Goal: Transaction & Acquisition: Purchase product/service

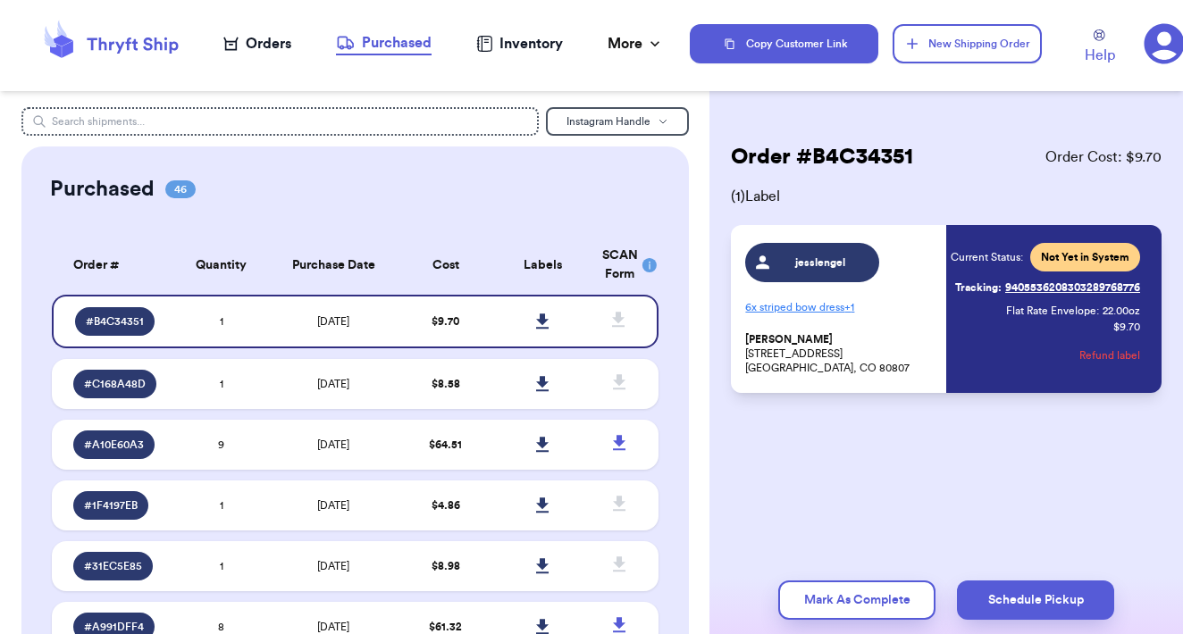
click at [268, 47] on div "Orders" at bounding box center [257, 43] width 68 height 21
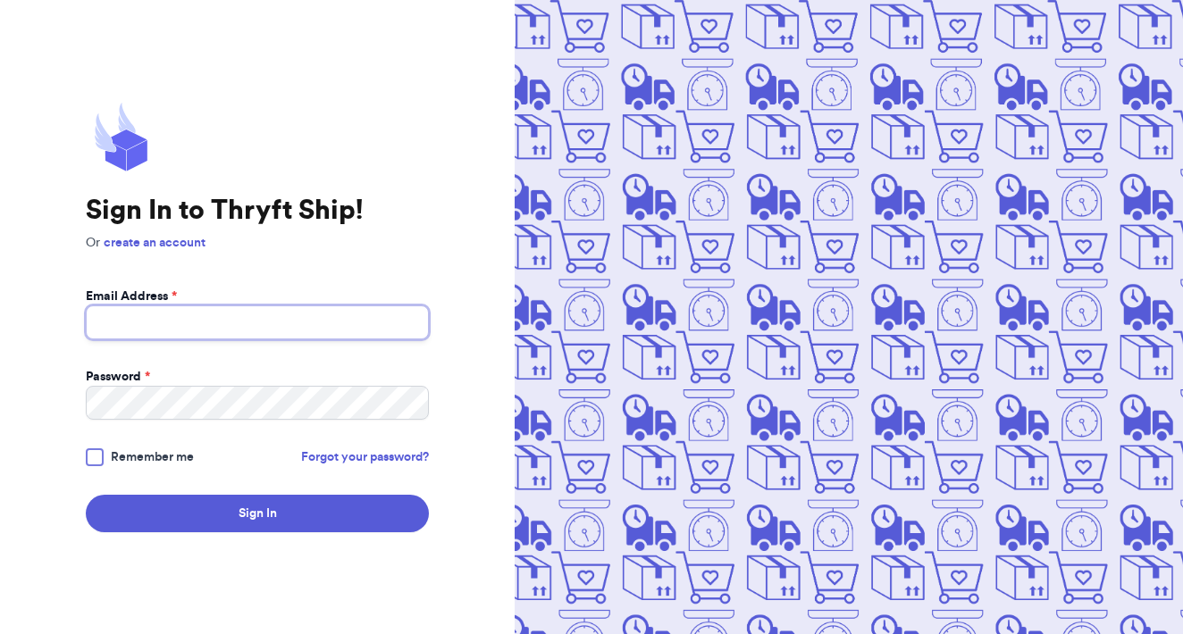
type input "[EMAIL_ADDRESS][DOMAIN_NAME]"
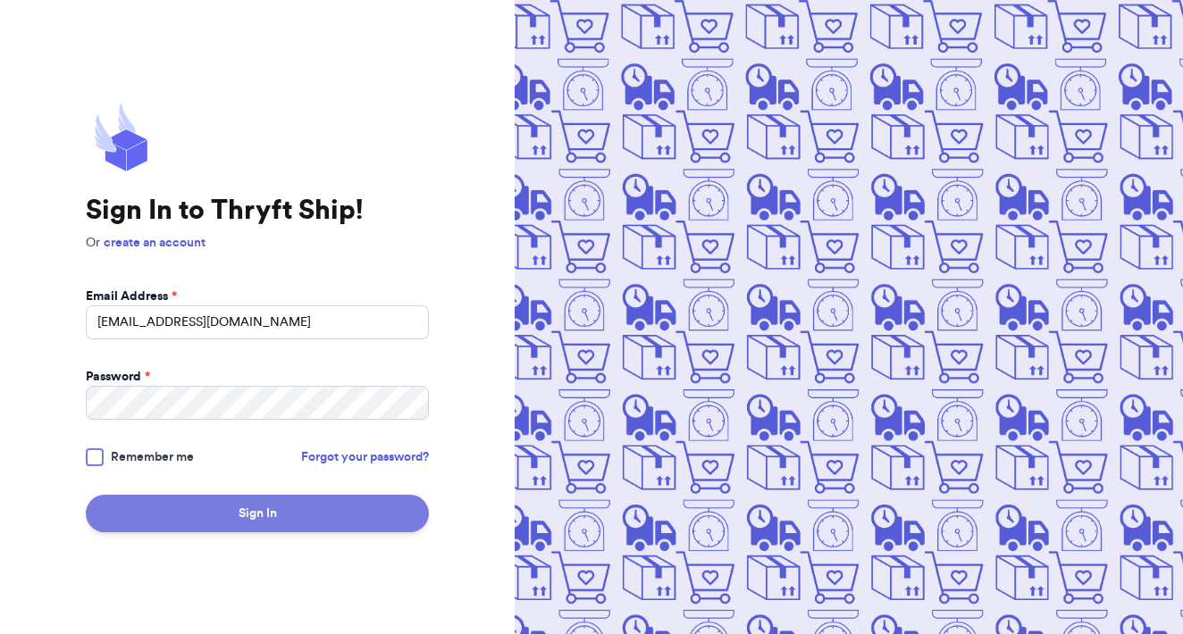
click at [289, 519] on button "Sign In" at bounding box center [257, 514] width 343 height 38
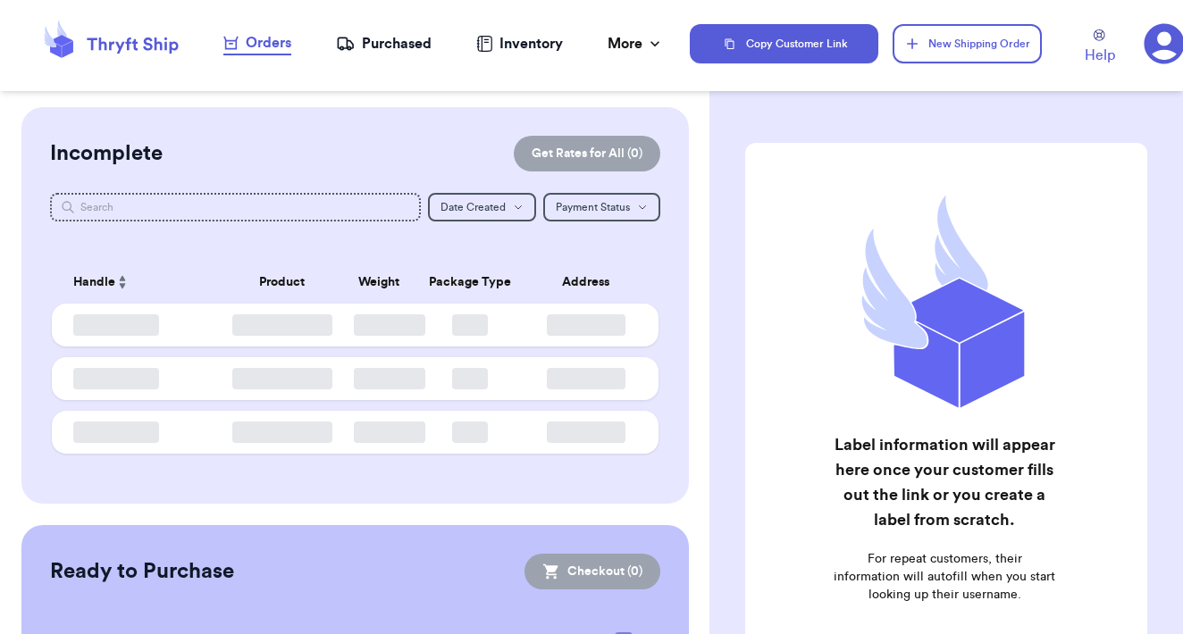
checkbox input "false"
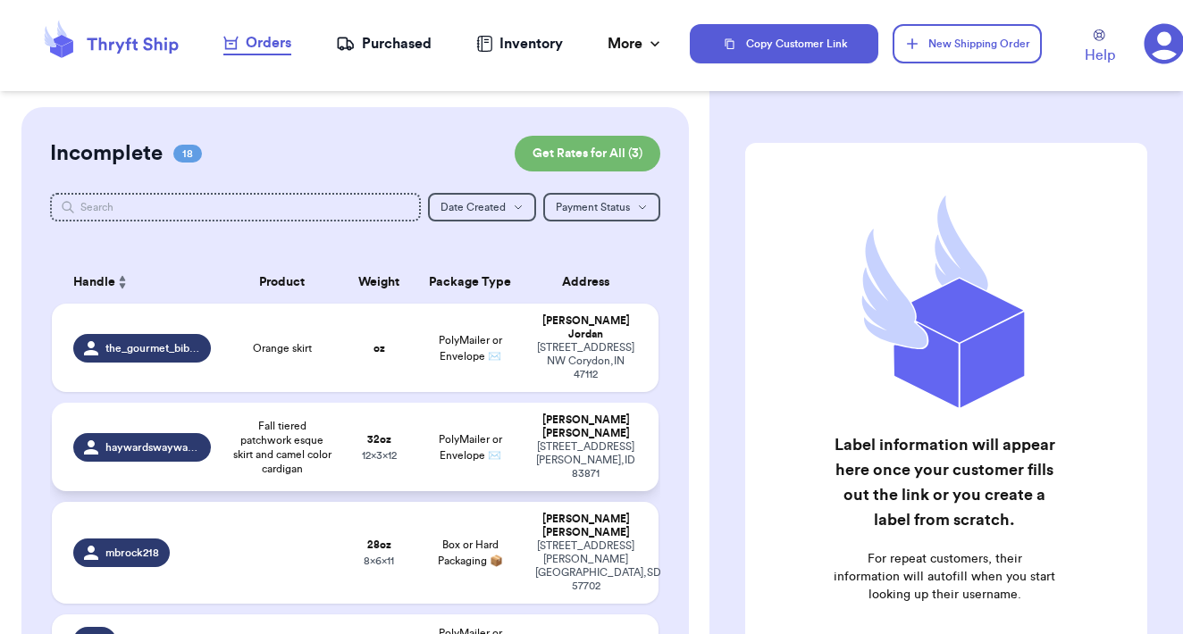
click at [323, 437] on span "Fall tiered patchwork esque skirt and camel color cardigan" at bounding box center [282, 447] width 100 height 57
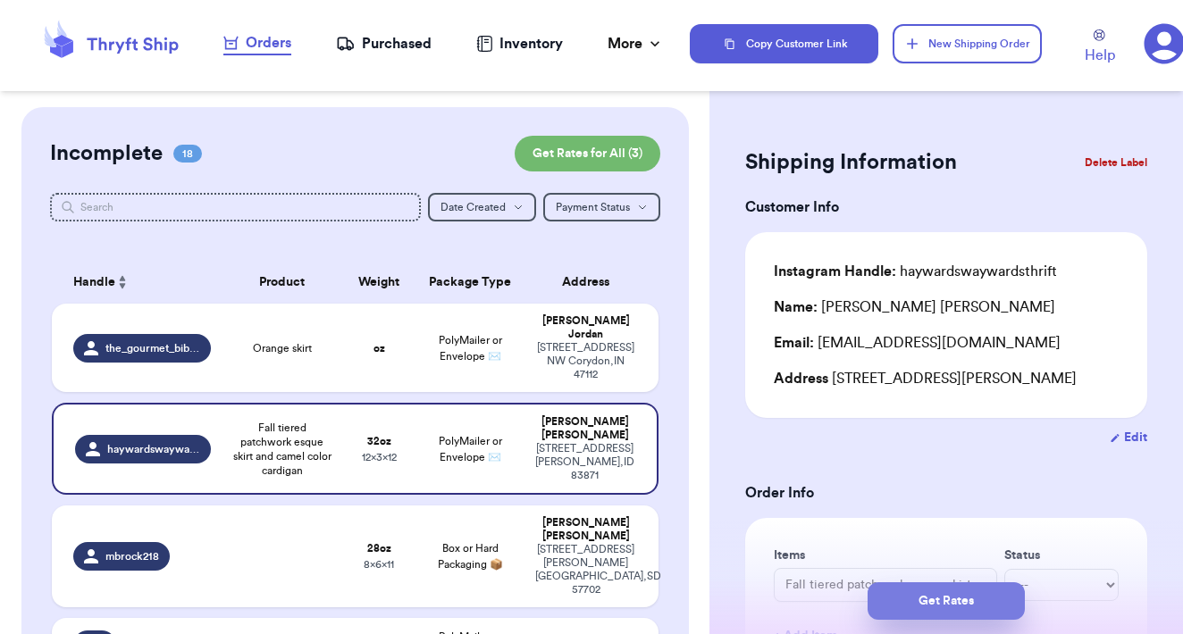
click at [944, 596] on button "Get Rates" at bounding box center [946, 602] width 157 height 38
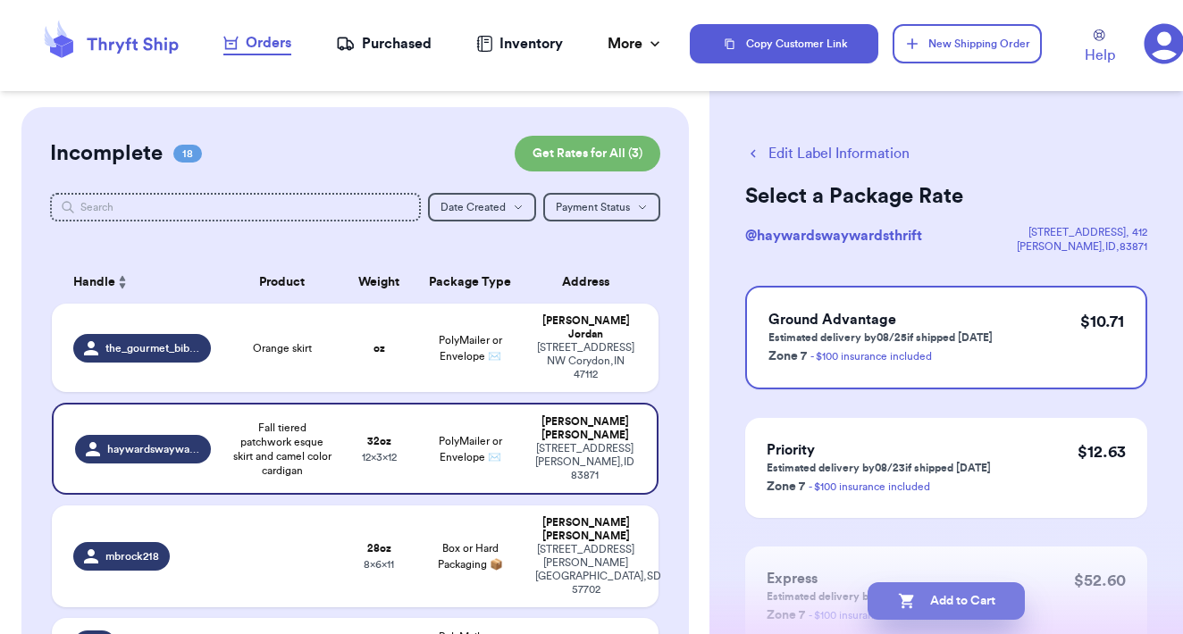
click at [963, 608] on button "Add to Cart" at bounding box center [946, 602] width 157 height 38
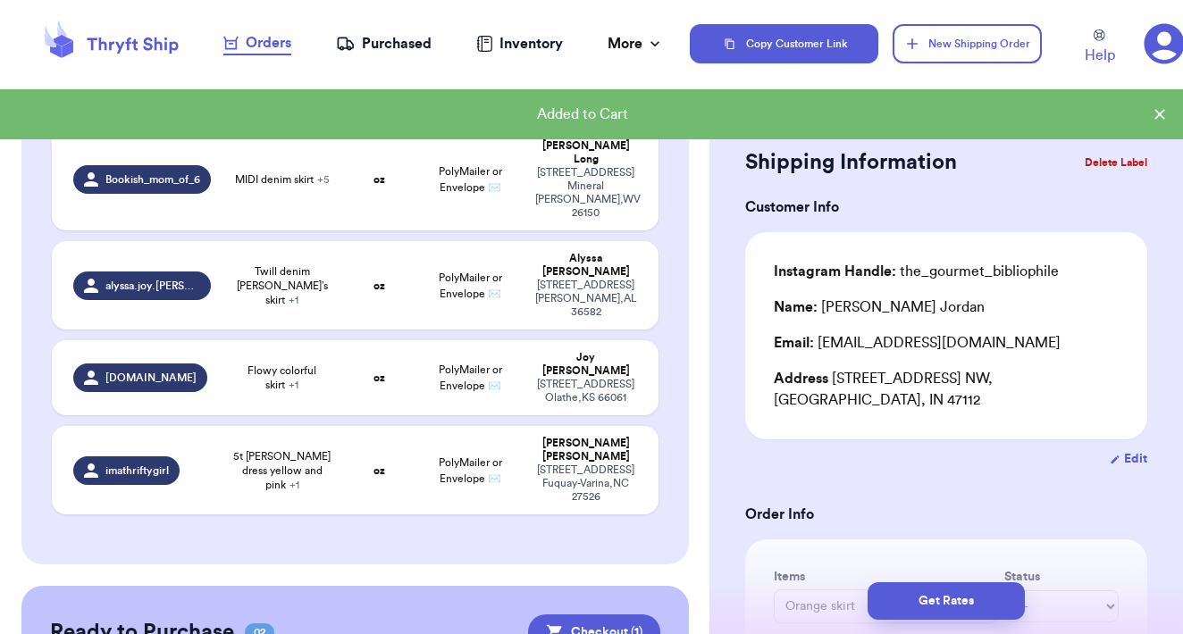
scroll to position [1446, 0]
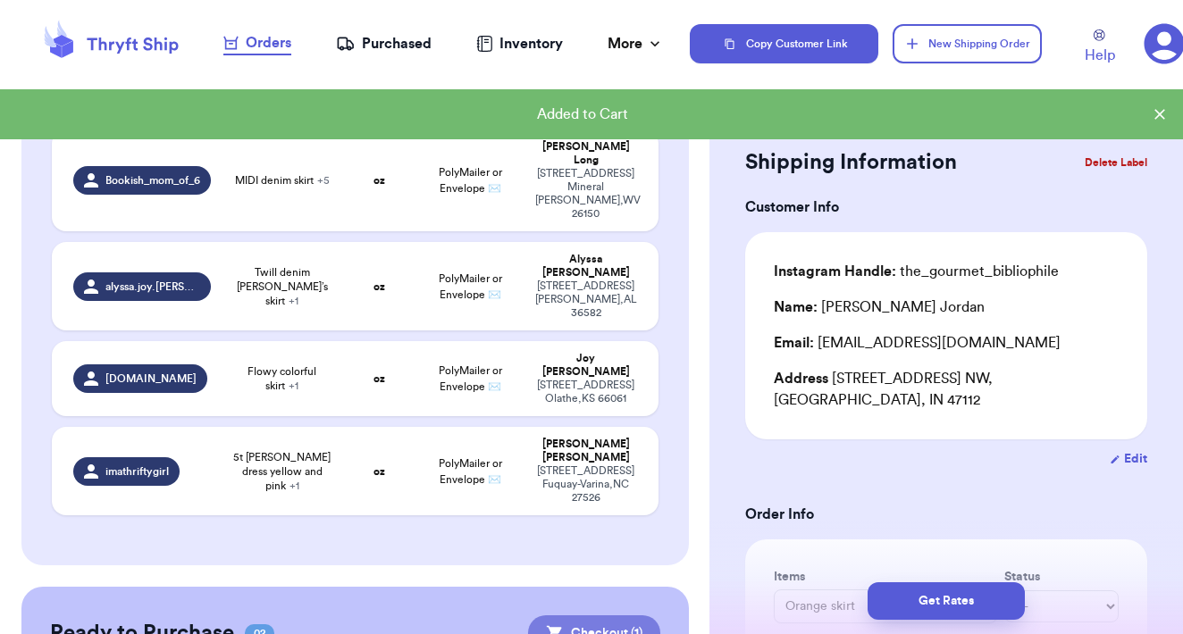
click at [626, 616] on button "Checkout ( 1 )" at bounding box center [594, 634] width 132 height 36
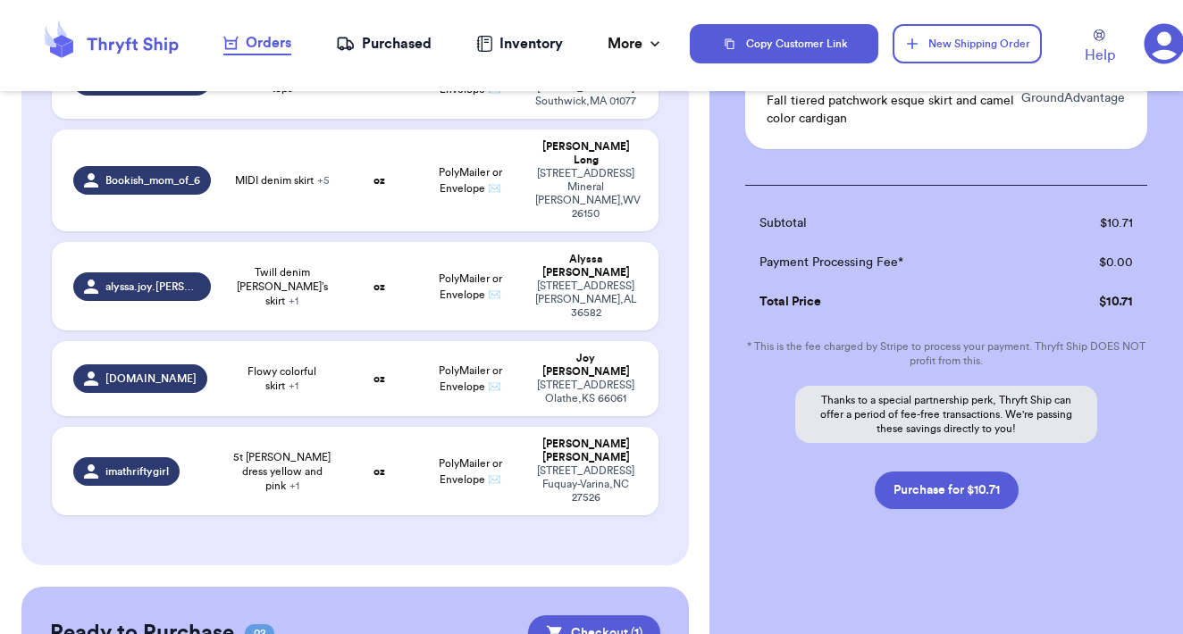
scroll to position [200, 0]
click at [913, 501] on button "Purchase for $10.71" at bounding box center [947, 491] width 144 height 38
checkbox input "false"
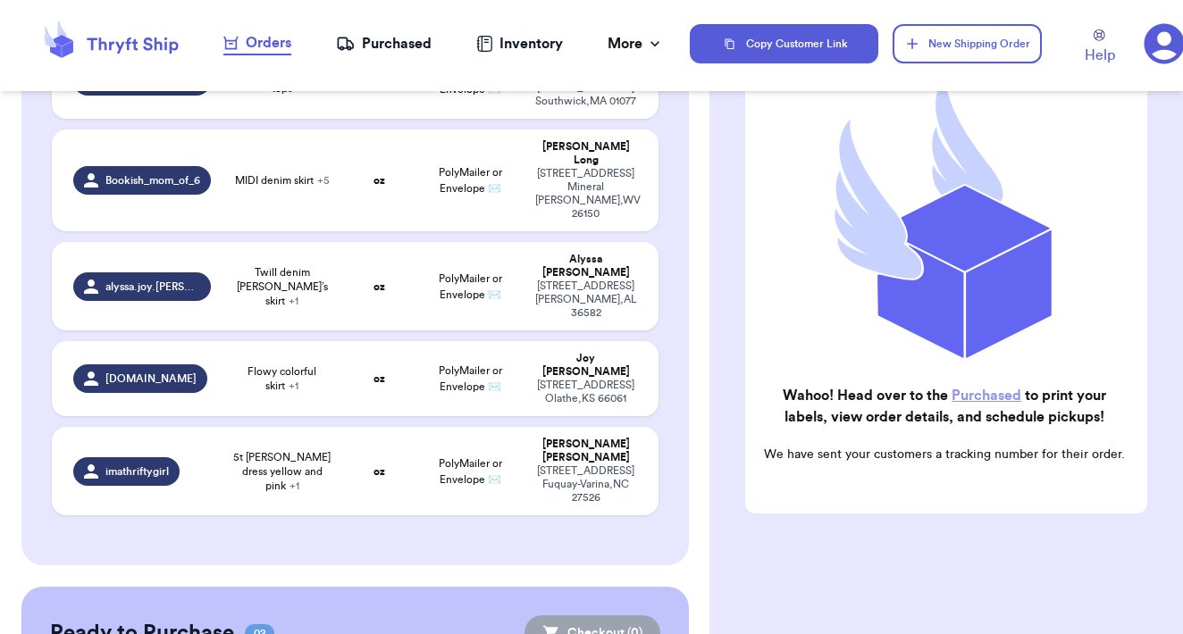
scroll to position [1353, 0]
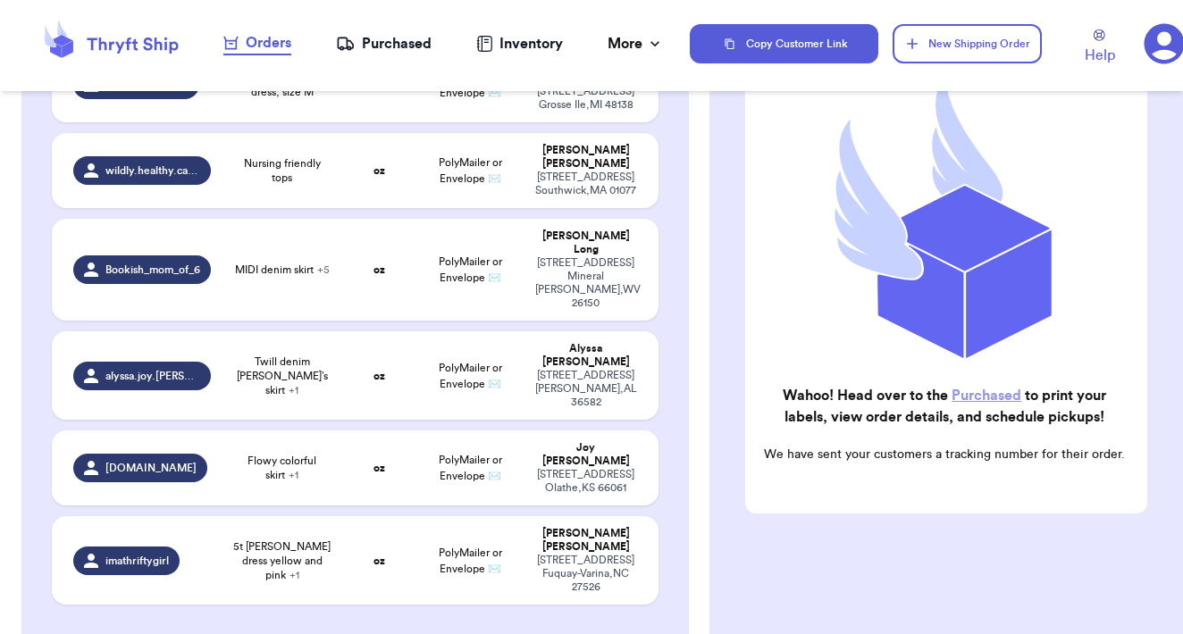
click at [971, 397] on link "Purchased" at bounding box center [986, 396] width 70 height 14
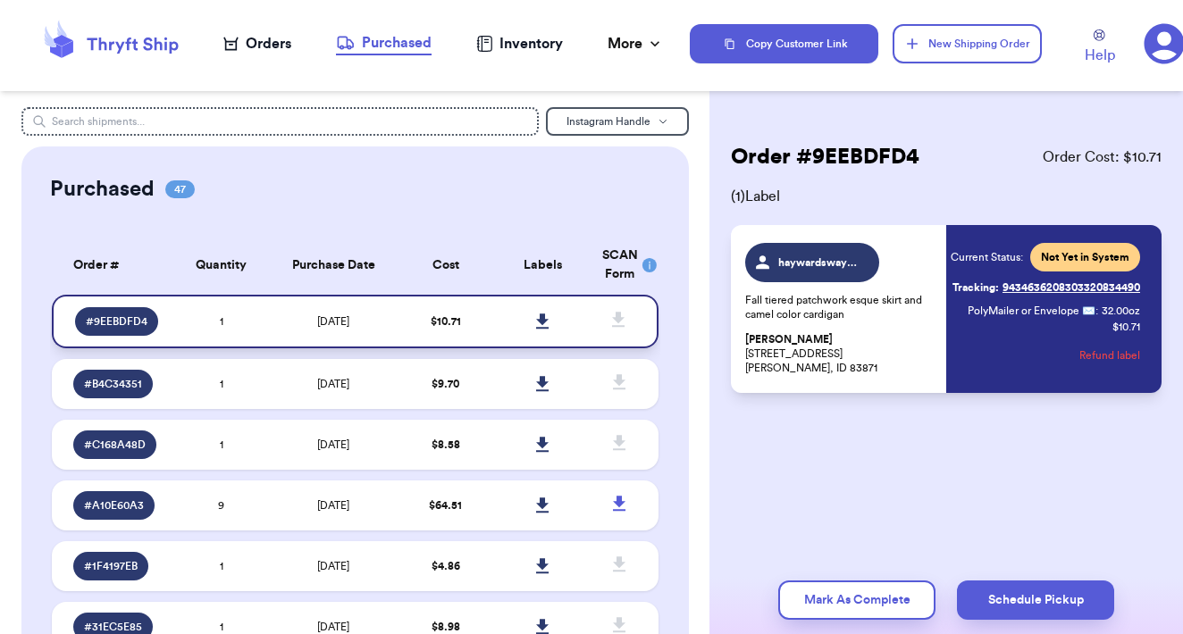
click at [545, 330] on icon at bounding box center [542, 322] width 13 height 16
